Goal: Information Seeking & Learning: Learn about a topic

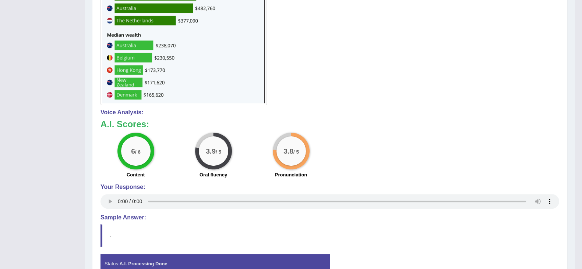
click at [464, 168] on div "6 / 6 Content 3.9 / 5 Oral fluency 3.8 / 5 Pronunciation" at bounding box center [330, 156] width 466 height 47
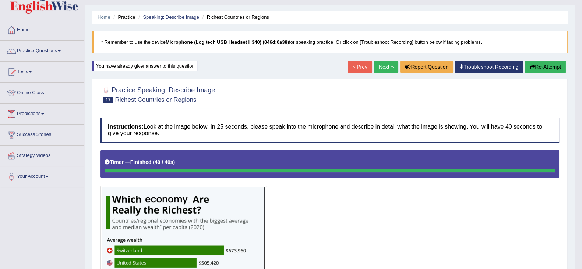
scroll to position [3, 0]
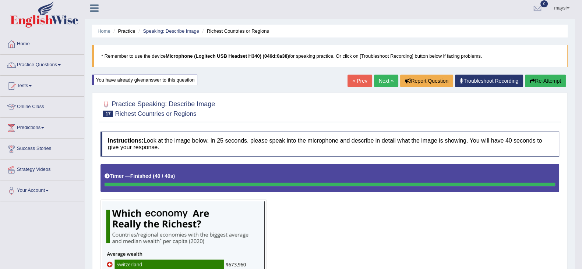
click at [34, 104] on link "Online Class" at bounding box center [42, 106] width 84 height 18
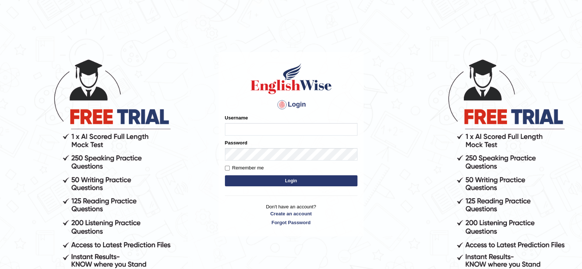
type input "maysi"
click at [296, 179] on button "Login" at bounding box center [291, 181] width 133 height 11
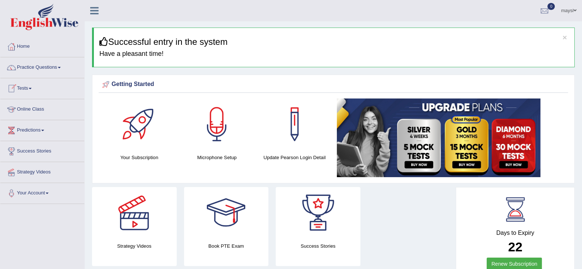
click at [42, 109] on link "Online Class" at bounding box center [42, 108] width 84 height 18
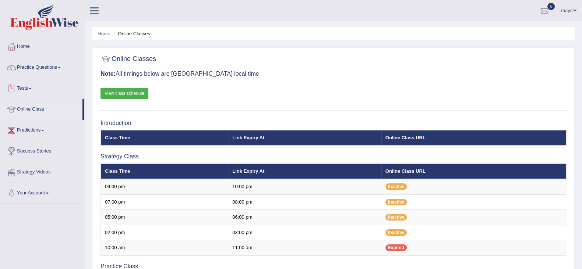
click at [119, 96] on link "View class schedule" at bounding box center [125, 93] width 48 height 11
click at [61, 66] on link "Practice Questions" at bounding box center [42, 66] width 84 height 18
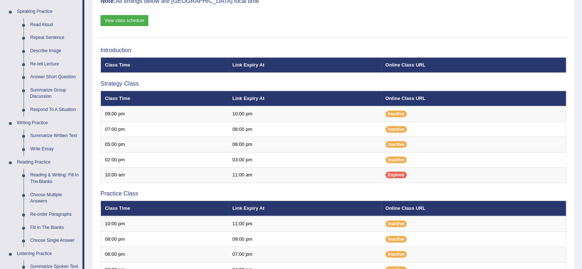
scroll to position [73, 0]
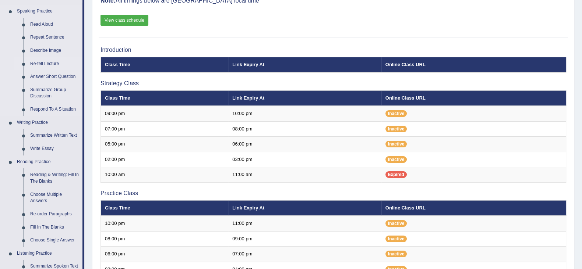
click at [46, 63] on link "Re-tell Lecture" at bounding box center [55, 63] width 56 height 13
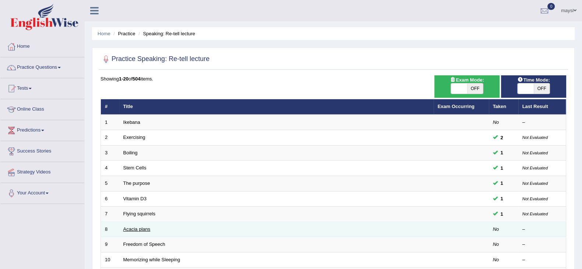
click at [136, 230] on link "Acacia plans" at bounding box center [136, 230] width 27 height 6
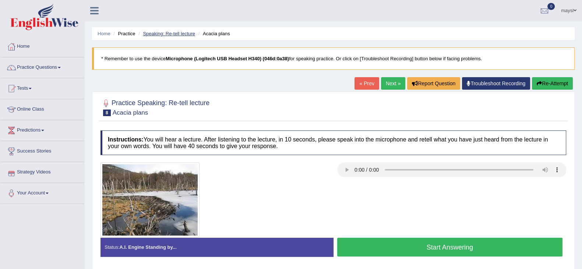
click at [171, 32] on link "Speaking: Re-tell lecture" at bounding box center [169, 34] width 52 height 6
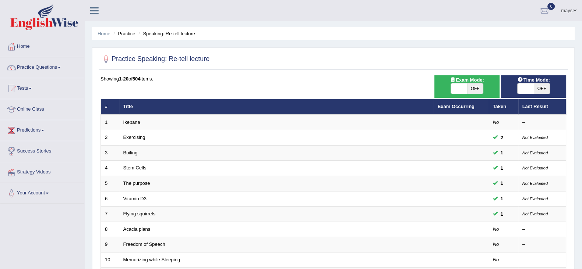
click at [541, 88] on span "OFF" at bounding box center [542, 89] width 16 height 10
checkbox input "true"
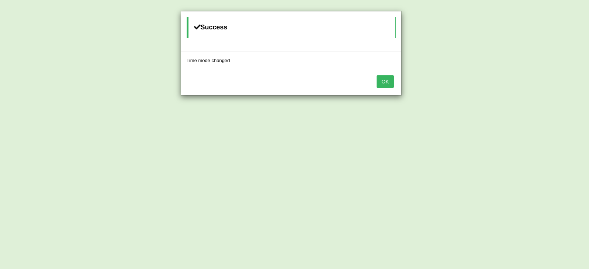
click at [381, 84] on button "OK" at bounding box center [385, 81] width 17 height 13
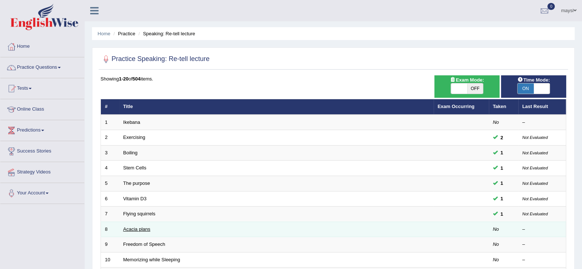
click at [140, 229] on link "Acacia plans" at bounding box center [136, 230] width 27 height 6
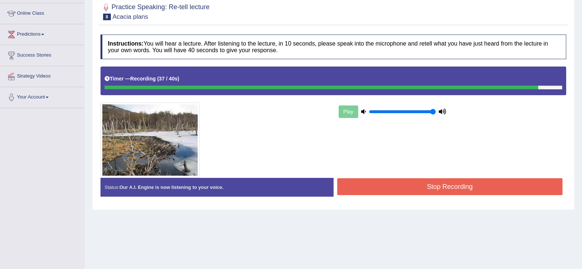
scroll to position [103, 0]
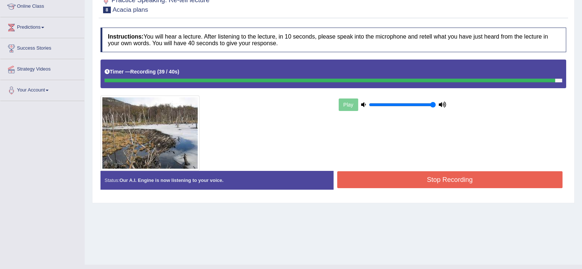
click at [456, 174] on button "Stop Recording" at bounding box center [450, 180] width 226 height 17
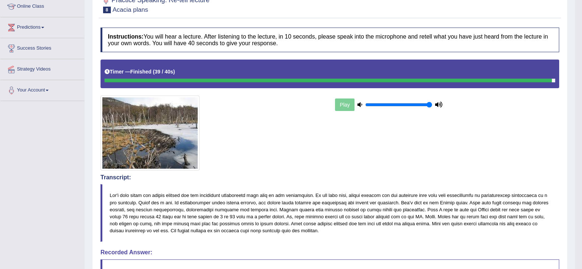
drag, startPoint x: 585, startPoint y: 84, endPoint x: 585, endPoint y: 179, distance: 95.3
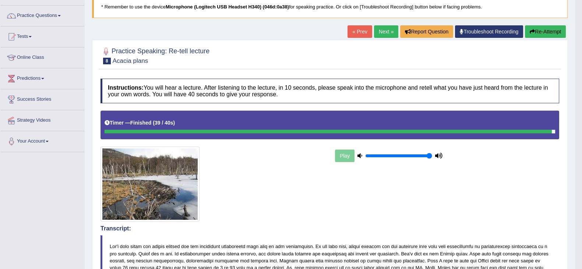
scroll to position [31, 0]
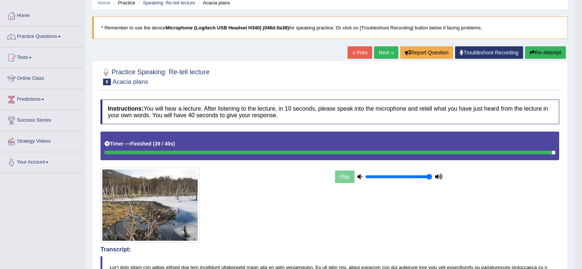
click at [530, 50] on icon "button" at bounding box center [532, 52] width 5 height 5
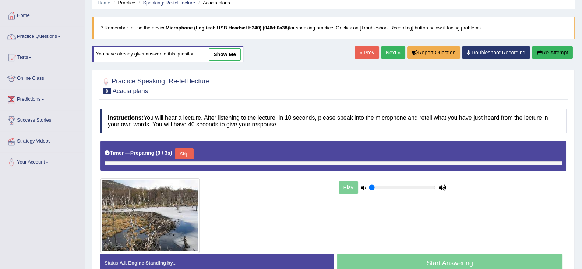
type input "1"
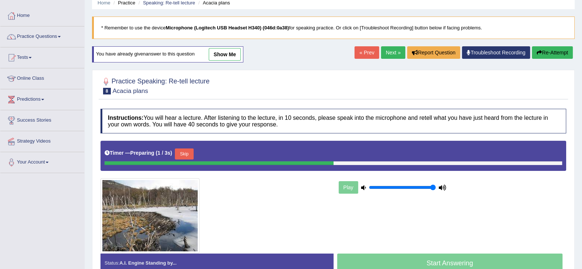
click at [191, 152] on button "Skip" at bounding box center [184, 154] width 18 height 11
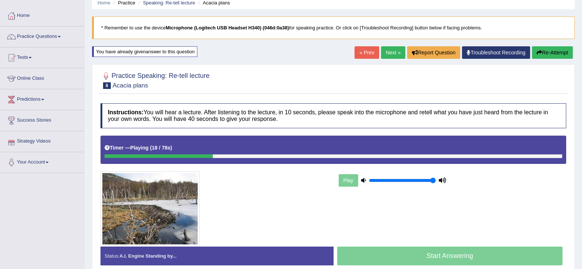
click at [356, 33] on blockquote "* Remember to use the device Microphone (Logitech USB Headset H340) (046d:0a38)…" at bounding box center [333, 28] width 483 height 22
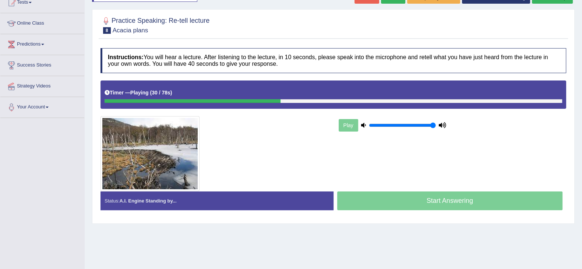
scroll to position [91, 0]
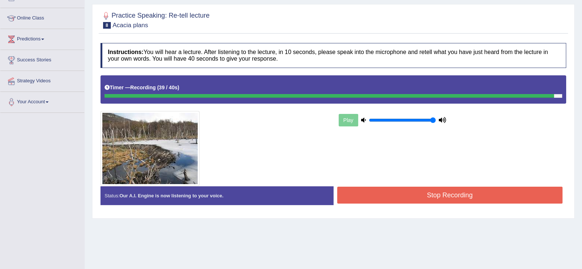
click at [491, 192] on button "Stop Recording" at bounding box center [450, 195] width 226 height 17
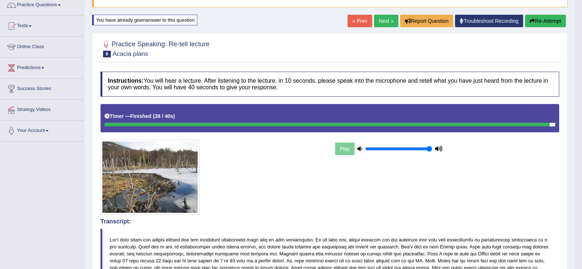
scroll to position [0, 0]
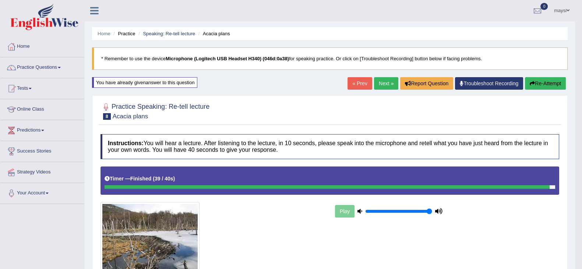
click at [390, 83] on link "Next »" at bounding box center [386, 83] width 24 height 13
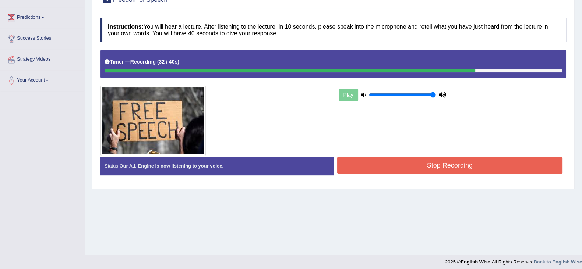
scroll to position [117, 0]
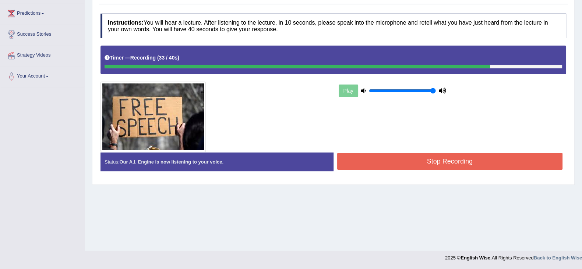
click at [439, 160] on button "Stop Recording" at bounding box center [450, 161] width 226 height 17
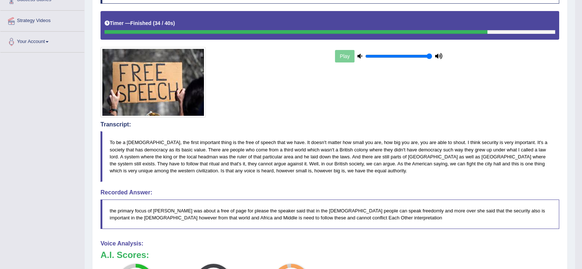
scroll to position [21, 0]
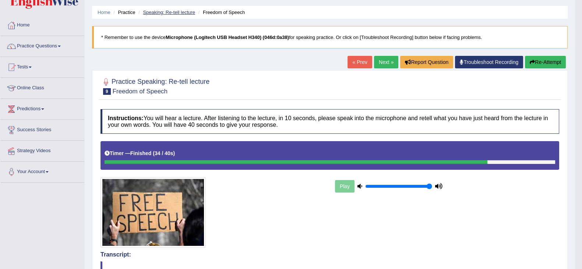
click at [180, 14] on link "Speaking: Re-tell lecture" at bounding box center [169, 13] width 52 height 6
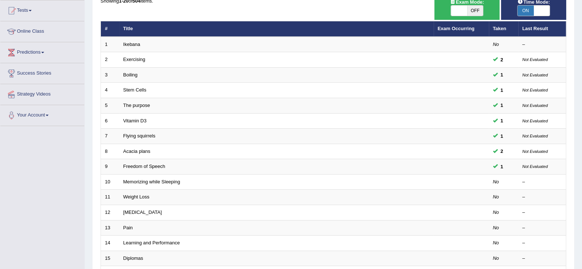
scroll to position [79, 0]
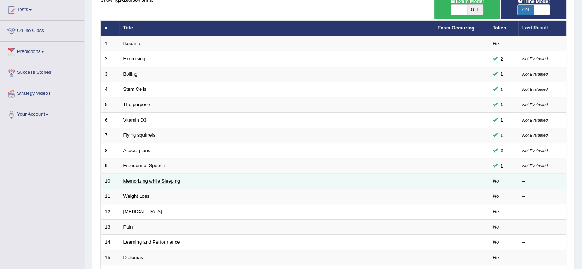
click at [160, 179] on link "Memorizing while Sleeping" at bounding box center [151, 182] width 57 height 6
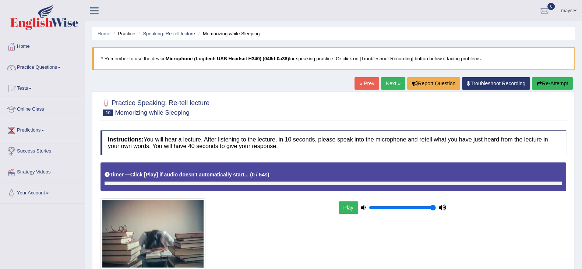
click at [387, 84] on link "Next »" at bounding box center [393, 83] width 24 height 13
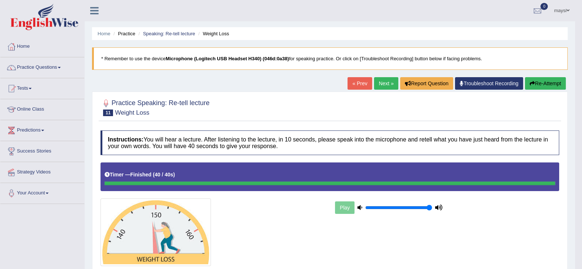
click at [383, 78] on link "Next »" at bounding box center [386, 83] width 24 height 13
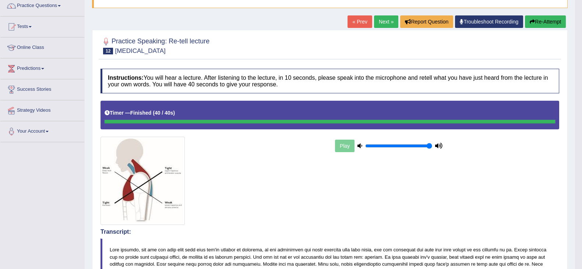
scroll to position [61, 0]
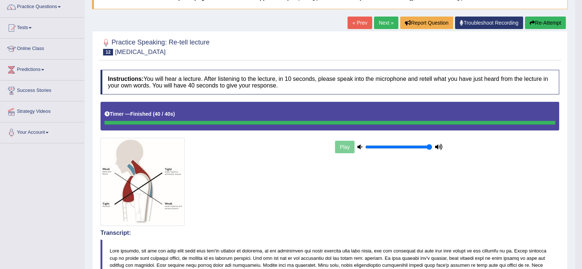
click at [544, 25] on button "Re-Attempt" at bounding box center [545, 23] width 41 height 13
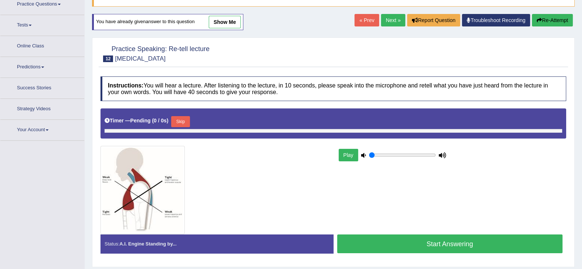
type input "1"
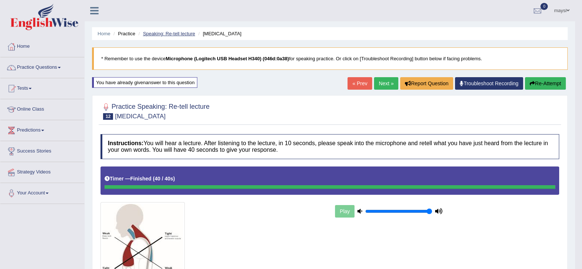
click at [180, 32] on link "Speaking: Re-tell lecture" at bounding box center [169, 34] width 52 height 6
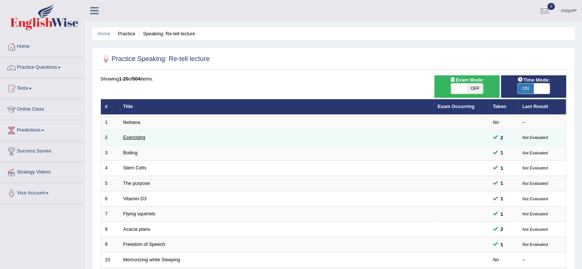
click at [139, 135] on link "Exercising" at bounding box center [134, 138] width 22 height 6
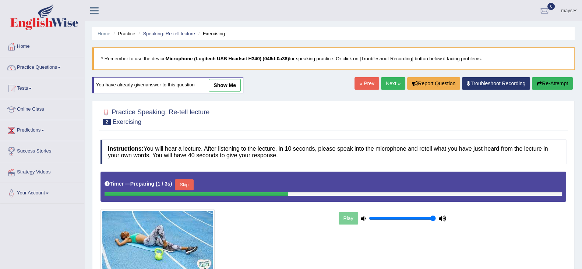
click at [233, 81] on link "show me" at bounding box center [225, 85] width 32 height 13
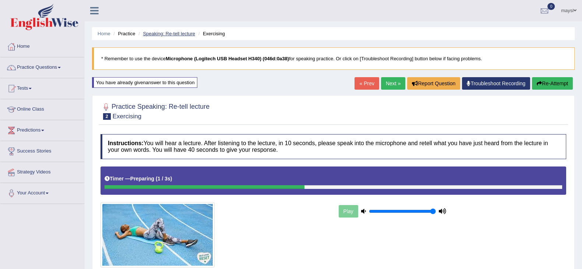
click at [170, 34] on link "Speaking: Re-tell lecture" at bounding box center [169, 34] width 52 height 6
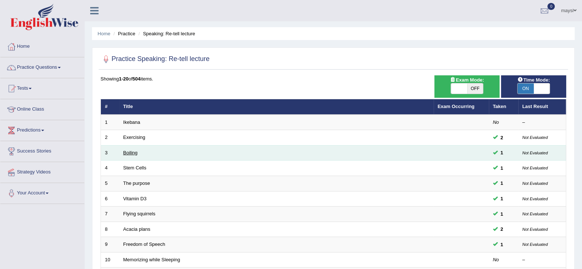
click at [131, 153] on link "Boiling" at bounding box center [130, 153] width 14 height 6
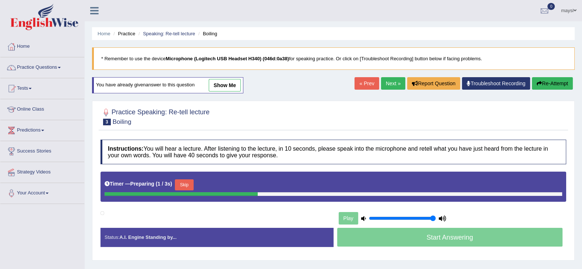
click at [219, 85] on link "show me" at bounding box center [225, 85] width 32 height 13
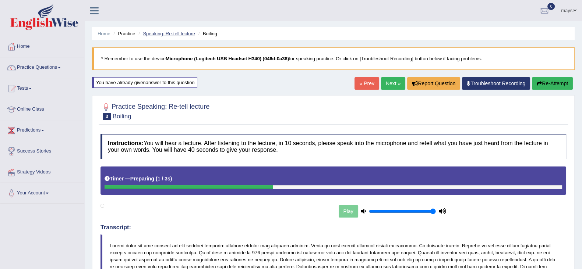
click at [179, 32] on link "Speaking: Re-tell lecture" at bounding box center [169, 34] width 52 height 6
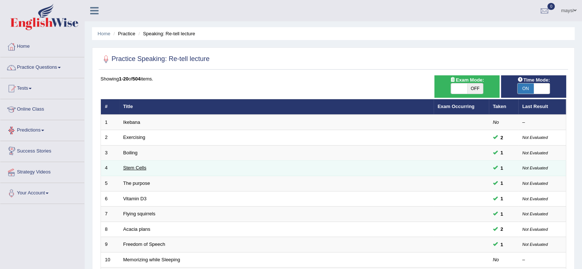
click at [126, 168] on link "Stem Cells" at bounding box center [134, 168] width 23 height 6
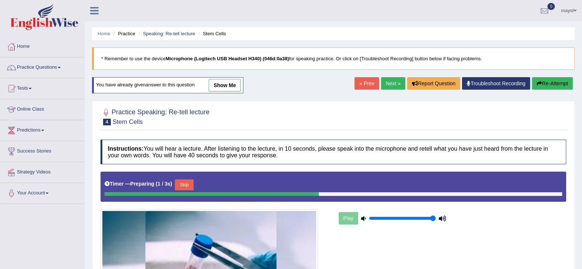
click at [230, 83] on link "show me" at bounding box center [225, 85] width 32 height 13
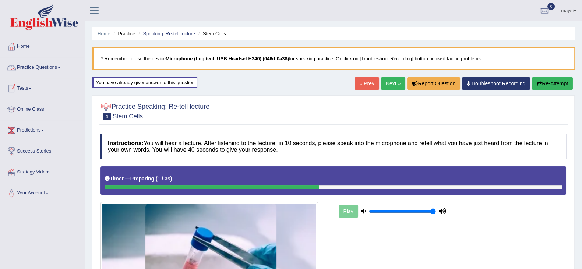
click at [63, 70] on link "Practice Questions" at bounding box center [42, 66] width 84 height 18
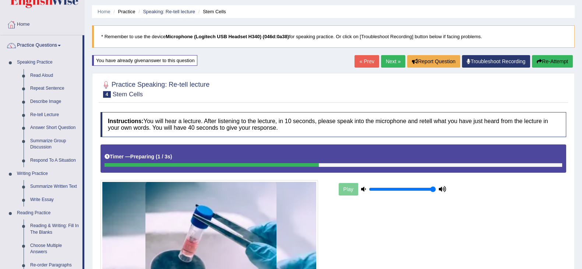
scroll to position [11, 0]
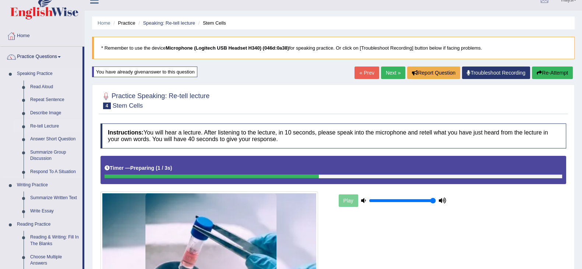
click at [55, 126] on link "Re-tell Lecture" at bounding box center [55, 126] width 56 height 13
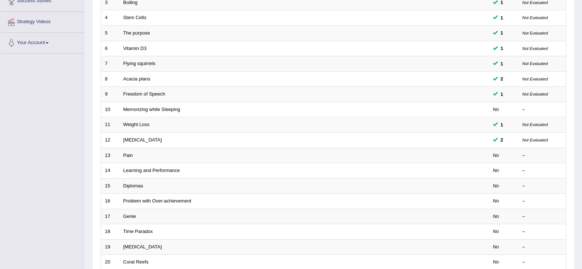
scroll to position [154, 0]
